Goal: Information Seeking & Learning: Learn about a topic

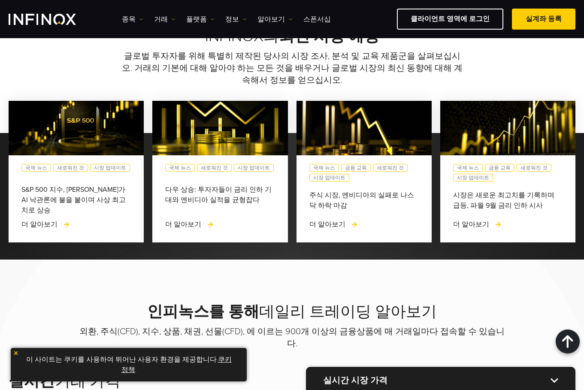
scroll to position [713, 0]
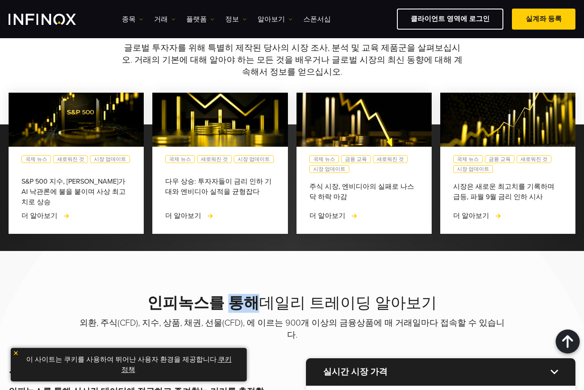
click at [277, 300] on h2 "인피녹스를 통해 데일리 트레이딩 알아보기" at bounding box center [292, 303] width 429 height 19
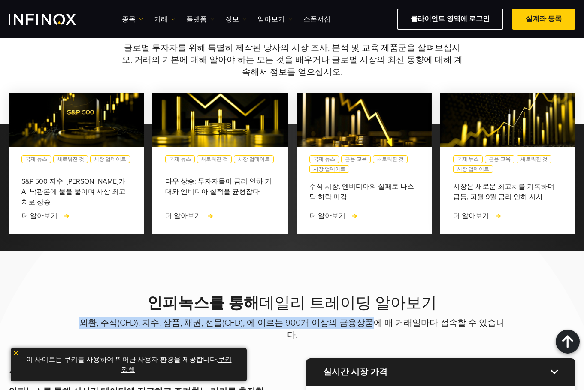
drag, startPoint x: 323, startPoint y: 305, endPoint x: 406, endPoint y: 297, distance: 83.3
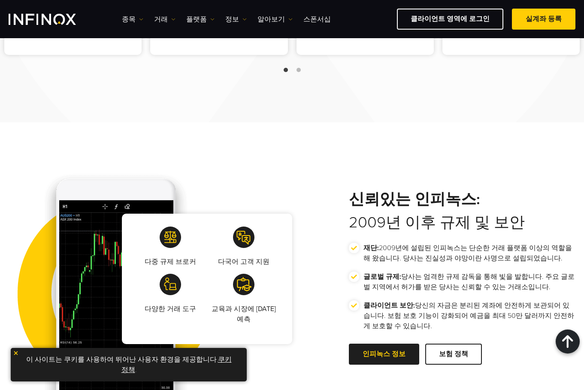
scroll to position [1350, 0]
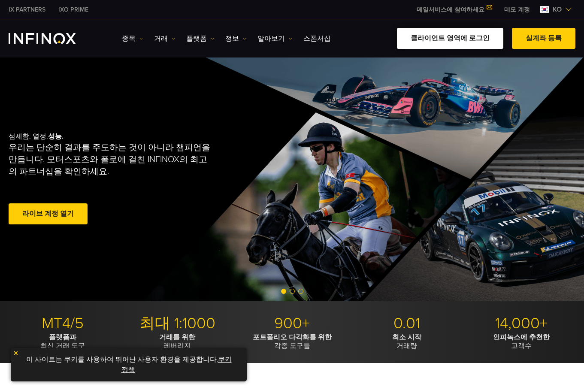
click at [492, 35] on link "클라이언트 영역에 로그인" at bounding box center [450, 38] width 106 height 21
